Goal: Navigation & Orientation: Find specific page/section

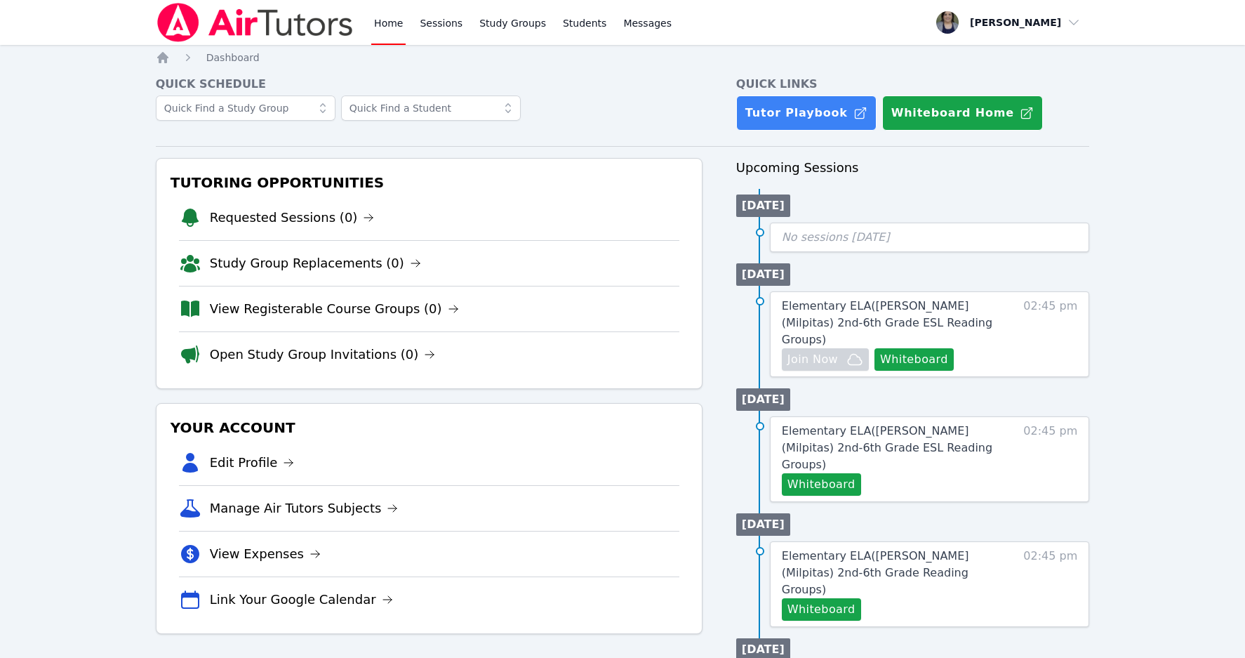
drag, startPoint x: 0, startPoint y: 0, endPoint x: 1135, endPoint y: 80, distance: 1137.9
